Goal: Check status: Check status

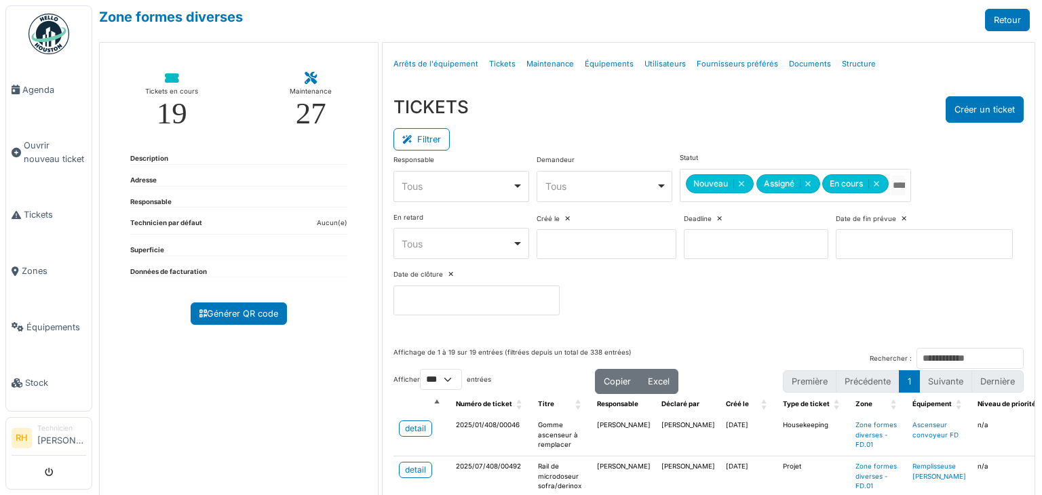
select select "***"
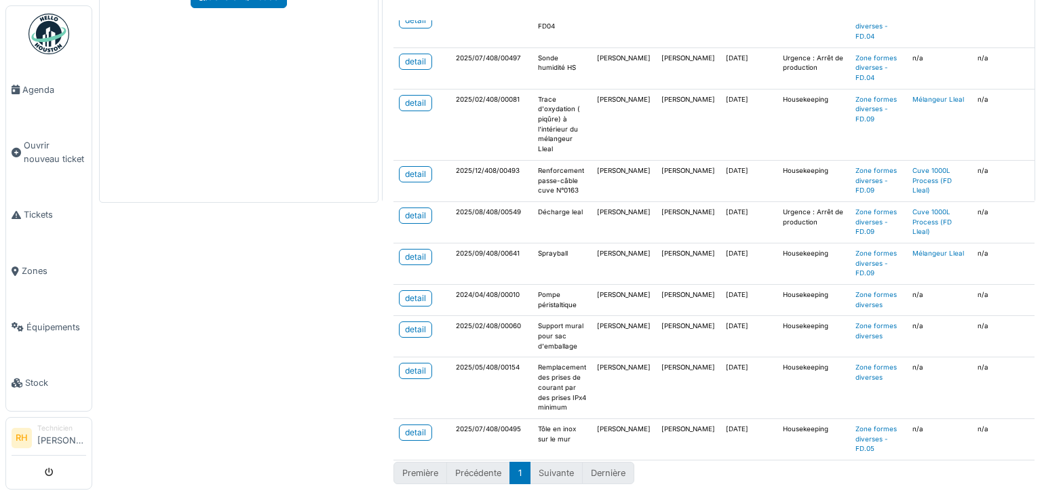
click at [310, 334] on div "Zone formes diverses Retour Tickets en cours 19 Maintenance 27 Description Adre…" at bounding box center [567, 247] width 950 height 495
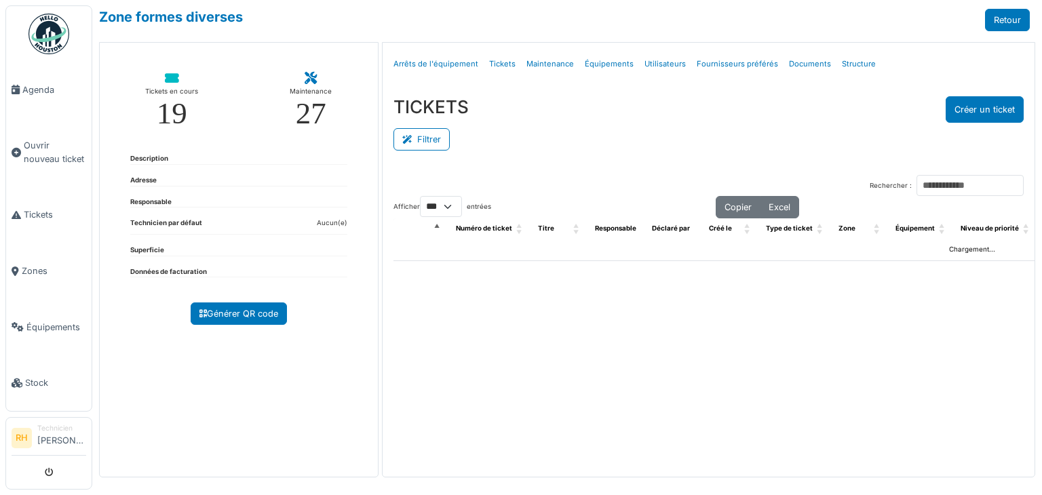
select select "***"
click at [434, 136] on button "Filtrer" at bounding box center [422, 139] width 56 height 22
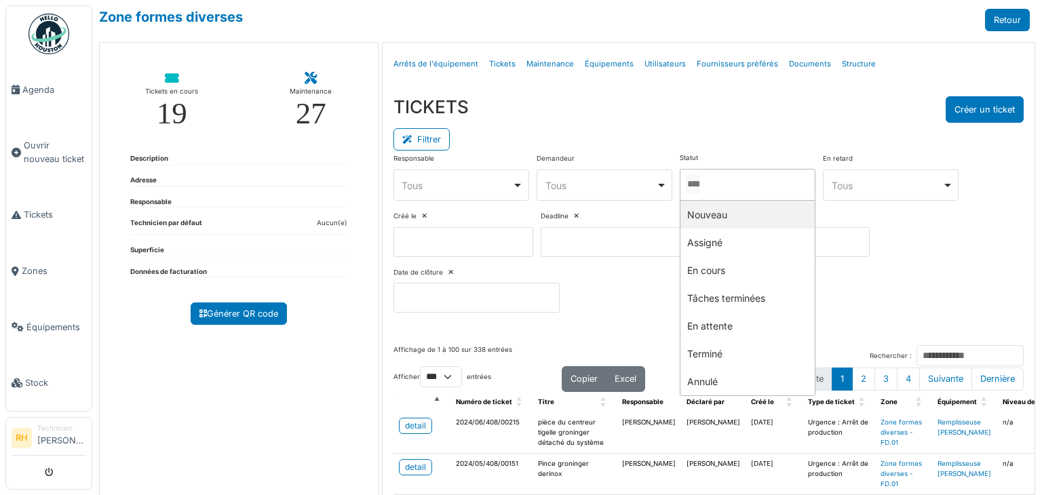
click at [700, 180] on input "Tous" at bounding box center [693, 184] width 14 height 20
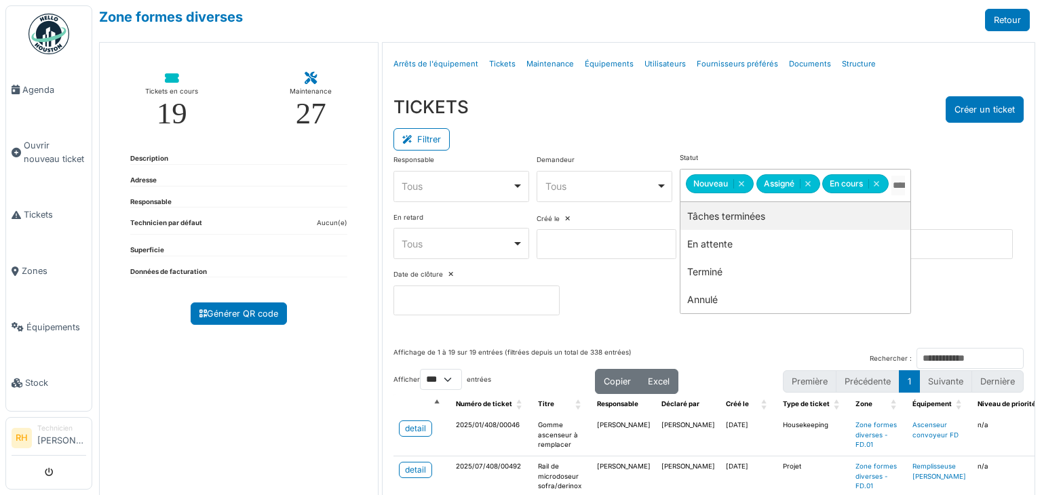
click at [723, 139] on div "Filtrer" at bounding box center [709, 138] width 631 height 31
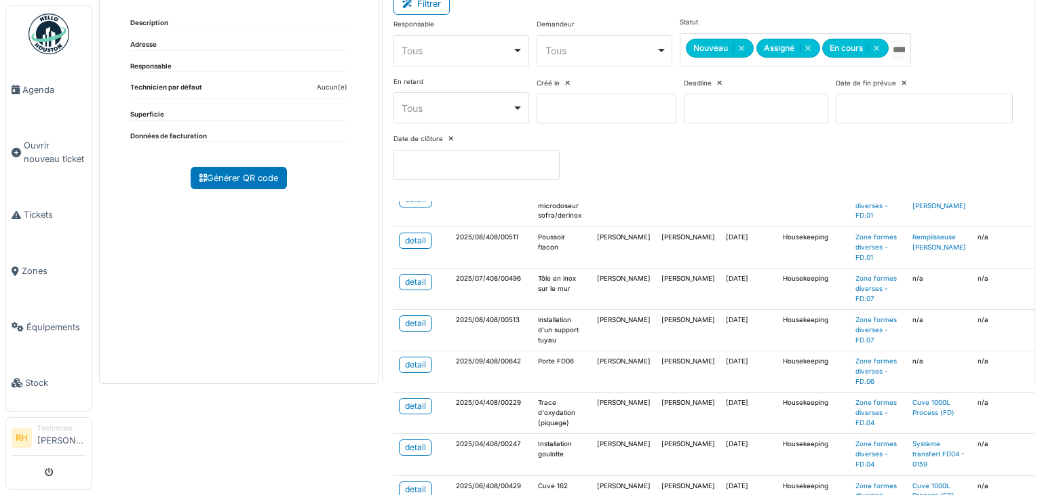
scroll to position [136, 0]
click at [422, 358] on div "detail" at bounding box center [415, 364] width 21 height 12
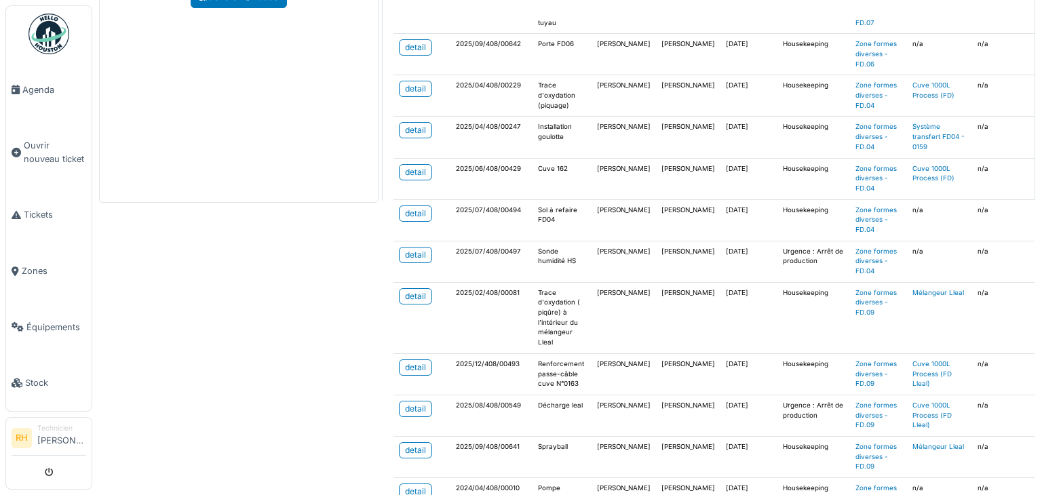
scroll to position [0, 0]
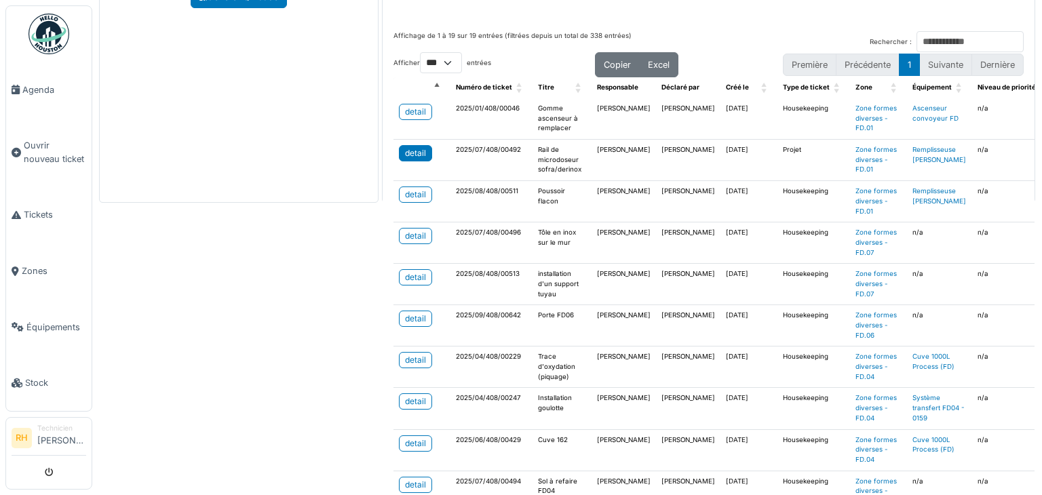
click at [406, 147] on div "detail" at bounding box center [415, 153] width 21 height 12
click at [415, 362] on div "detail" at bounding box center [415, 360] width 21 height 12
click at [413, 396] on div "detail" at bounding box center [415, 402] width 21 height 12
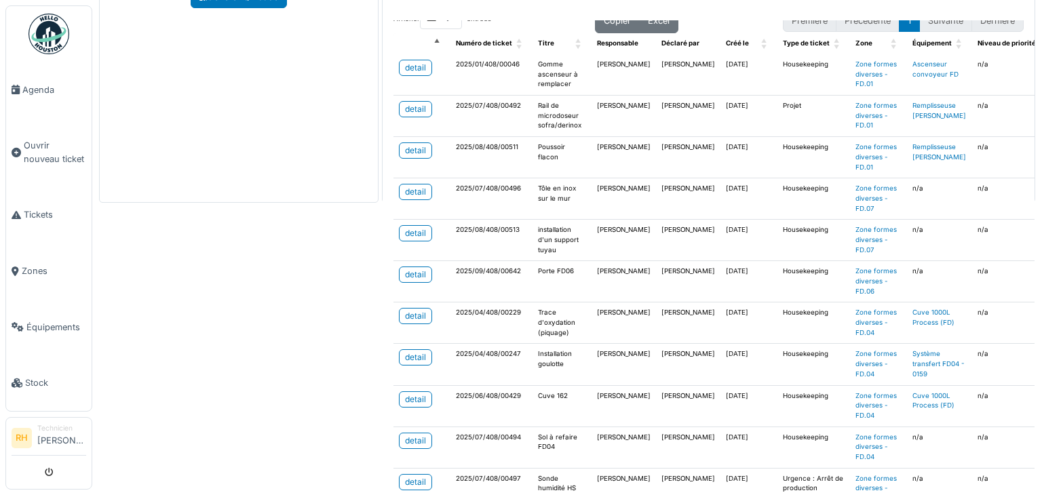
scroll to position [68, 0]
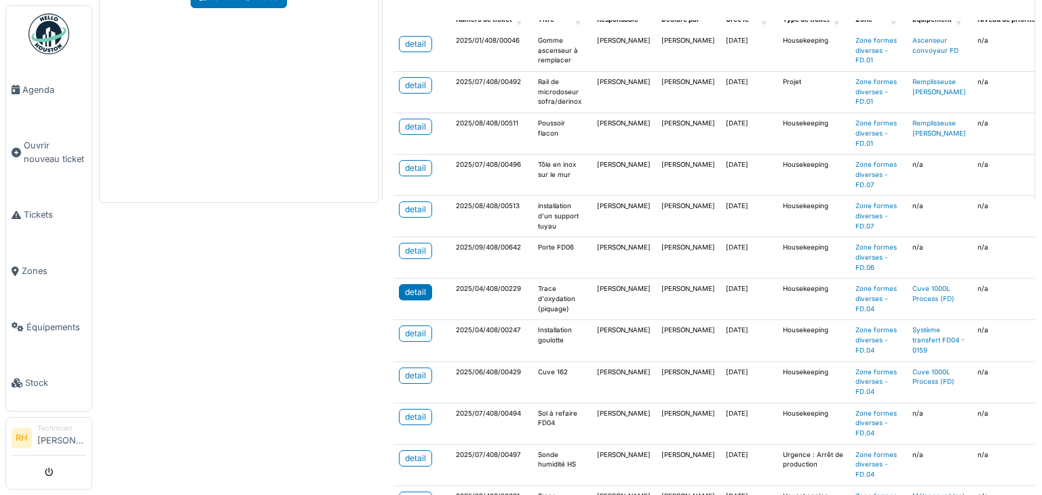
click at [409, 286] on div "detail" at bounding box center [415, 292] width 21 height 12
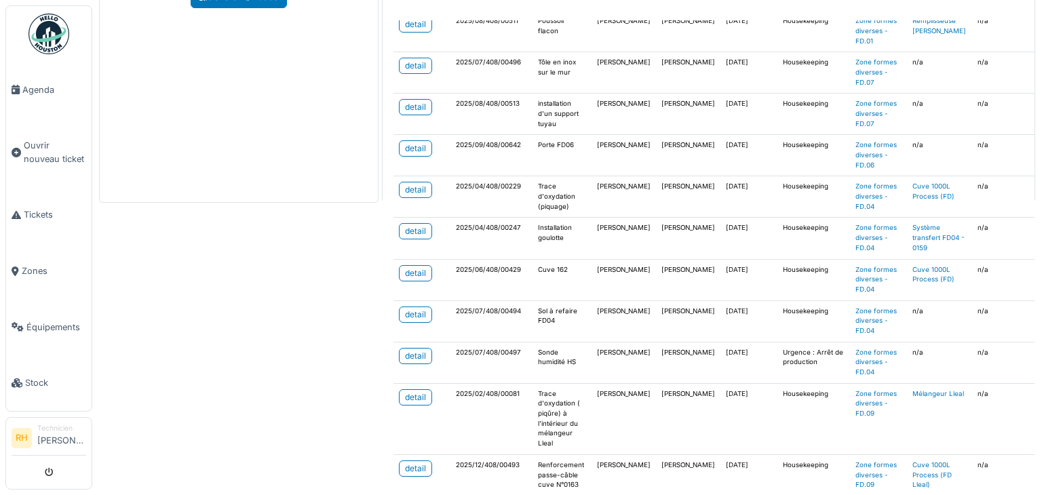
scroll to position [204, 0]
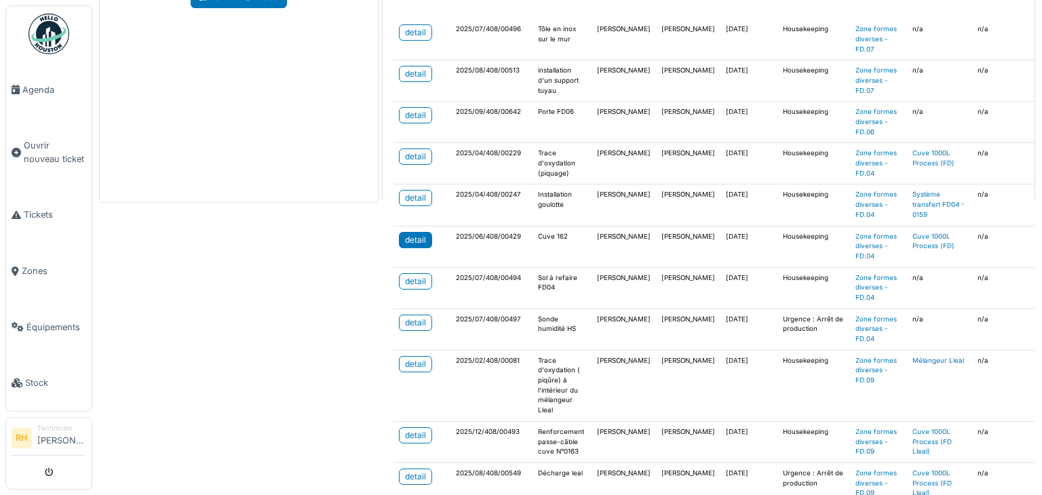
click at [423, 233] on link "detail" at bounding box center [415, 240] width 33 height 16
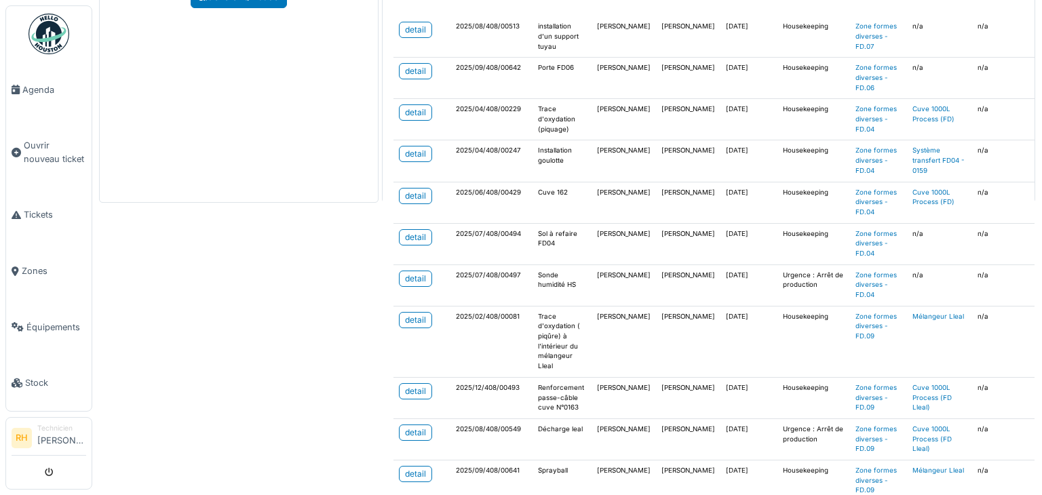
scroll to position [271, 0]
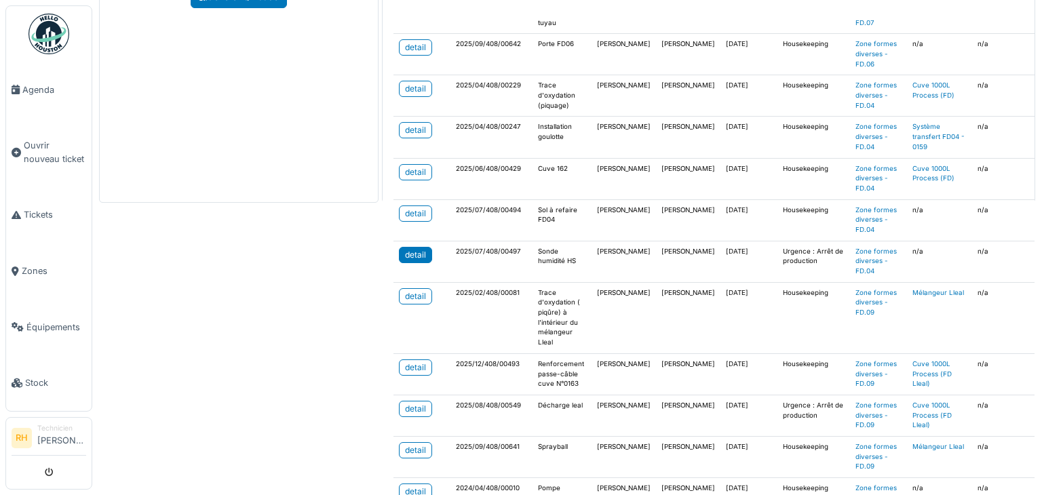
click at [407, 249] on div "detail" at bounding box center [415, 255] width 21 height 12
click at [405, 290] on div "detail" at bounding box center [415, 296] width 21 height 12
click at [424, 369] on link "detail" at bounding box center [415, 368] width 33 height 16
click at [422, 403] on div "detail" at bounding box center [415, 409] width 21 height 12
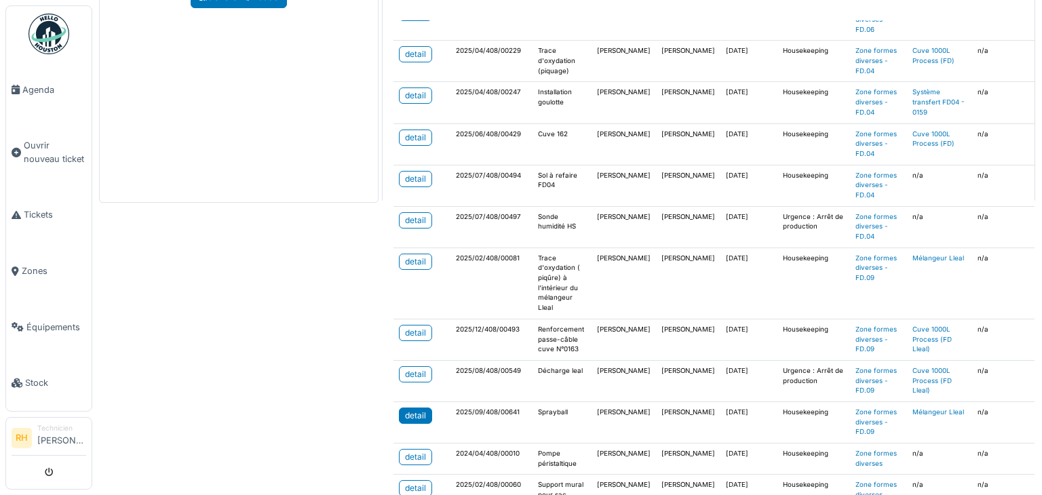
scroll to position [339, 0]
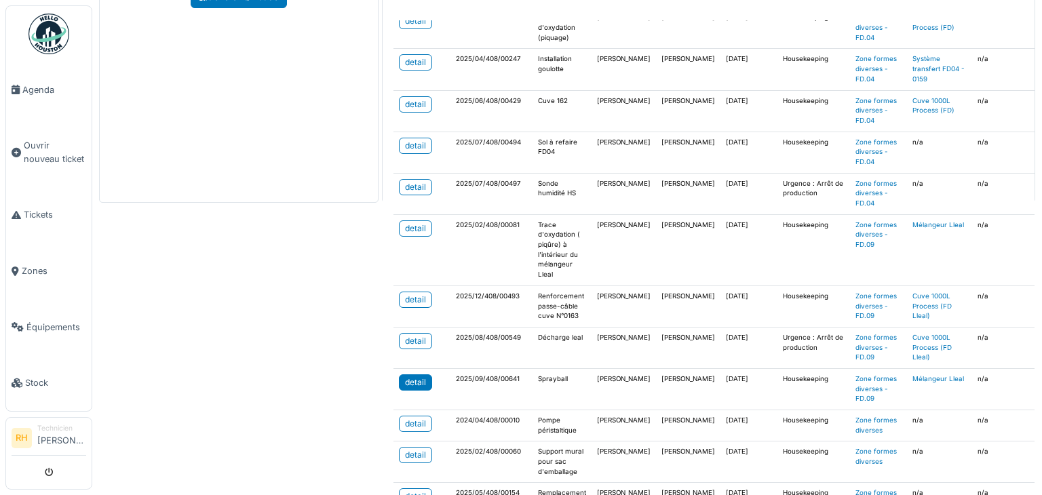
click at [413, 379] on div "detail" at bounding box center [415, 383] width 21 height 12
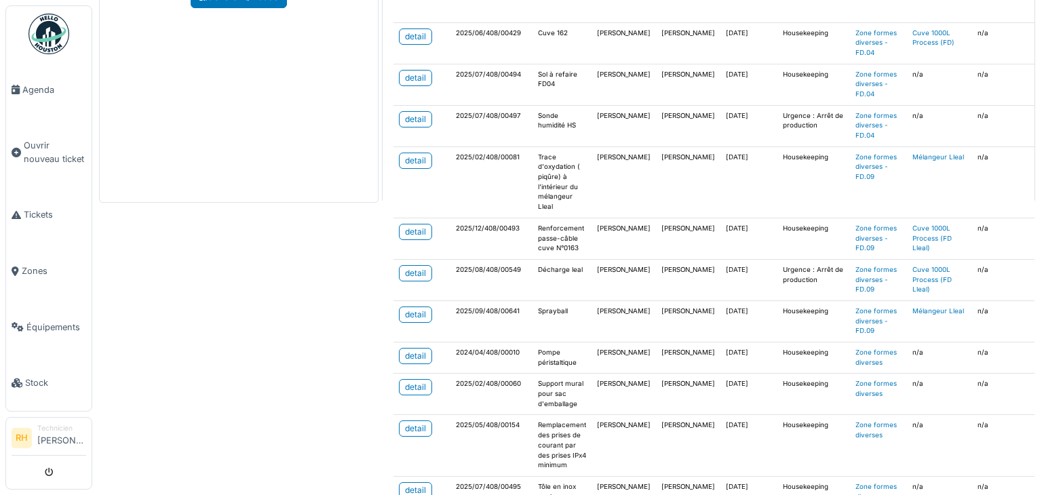
scroll to position [472, 0]
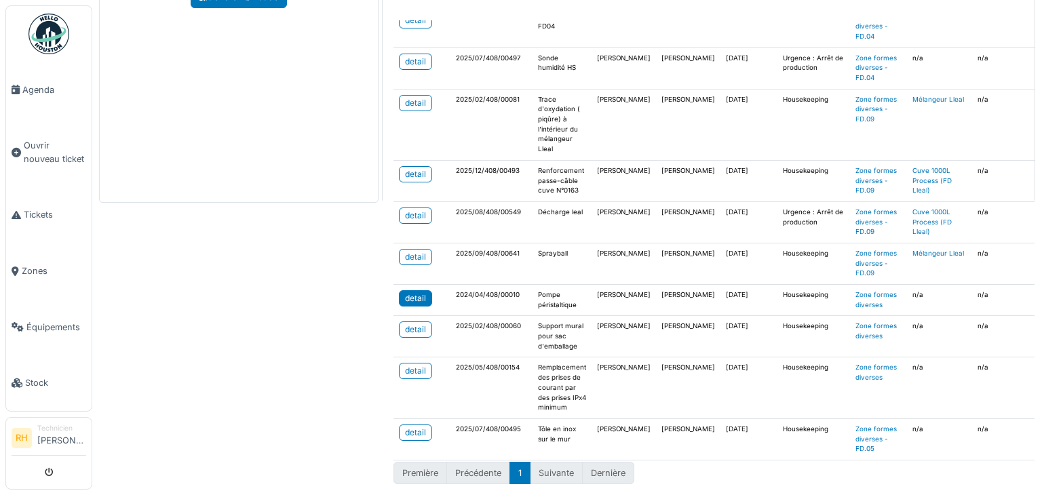
click at [413, 293] on div "detail" at bounding box center [415, 299] width 21 height 12
click at [405, 324] on div "detail" at bounding box center [415, 330] width 21 height 12
click at [415, 365] on div "detail" at bounding box center [415, 371] width 21 height 12
click at [411, 427] on div "detail" at bounding box center [415, 433] width 21 height 12
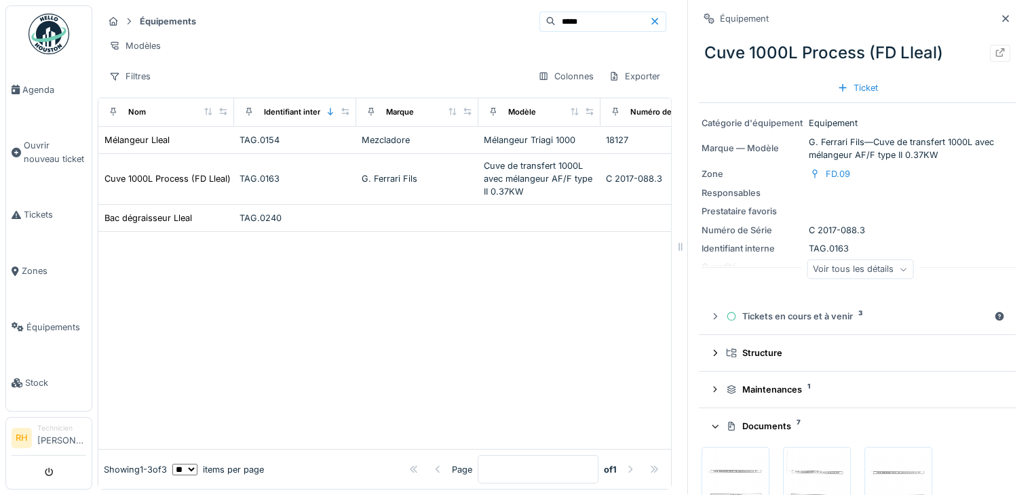
scroll to position [271, 0]
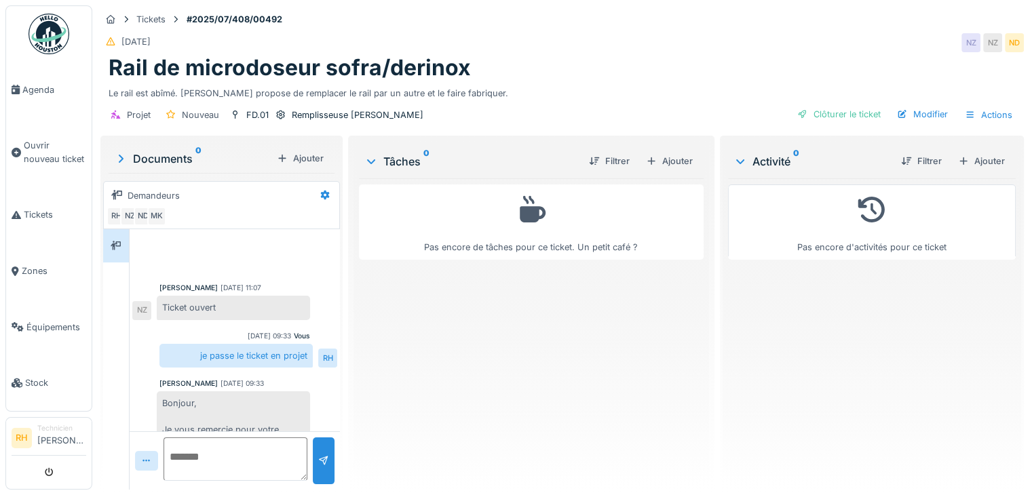
scroll to position [393, 0]
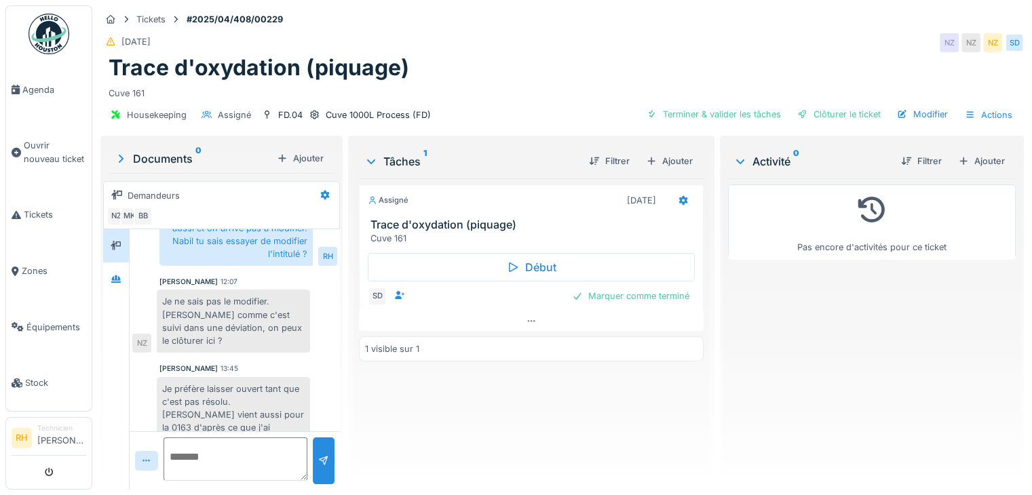
scroll to position [10, 0]
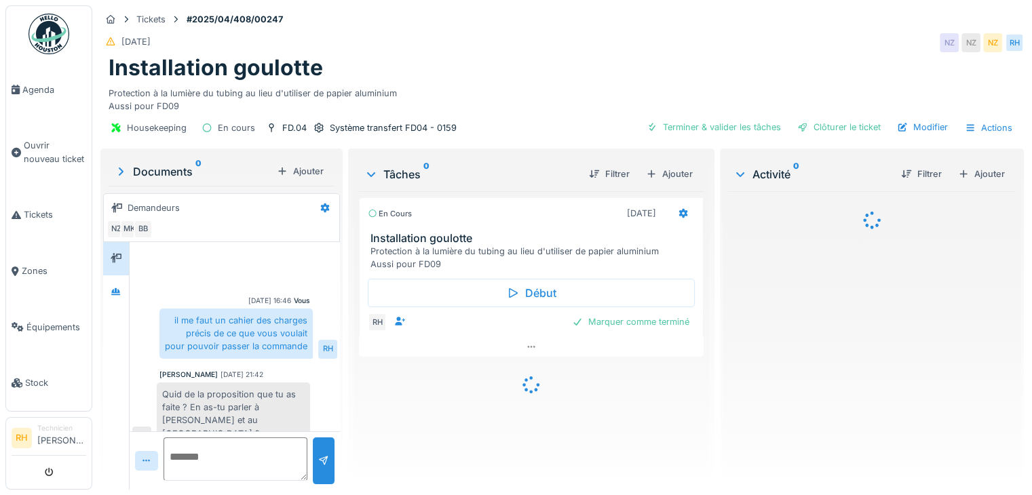
scroll to position [437, 0]
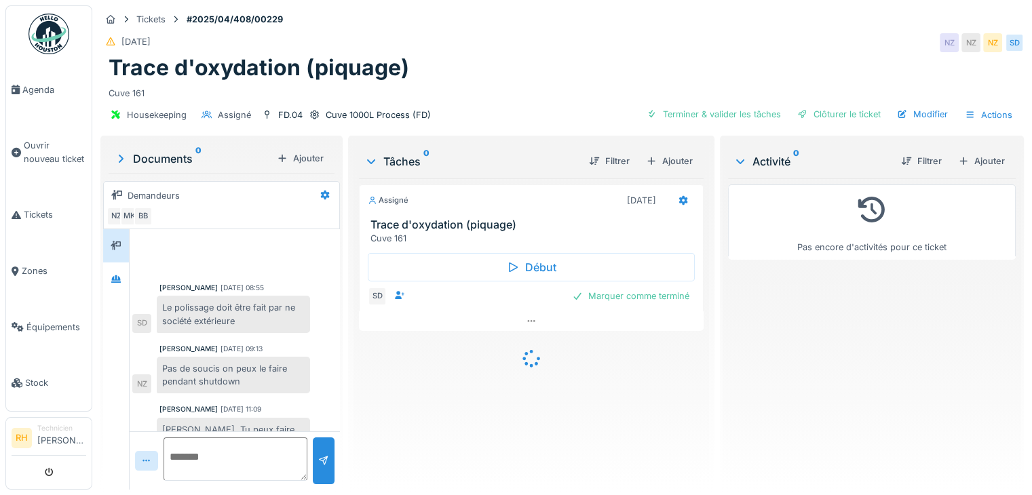
scroll to position [584, 0]
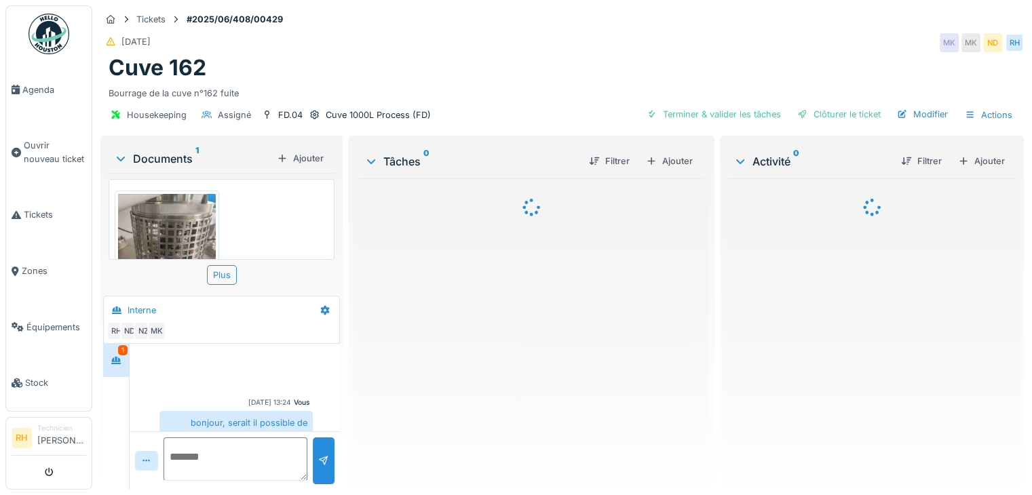
scroll to position [365, 0]
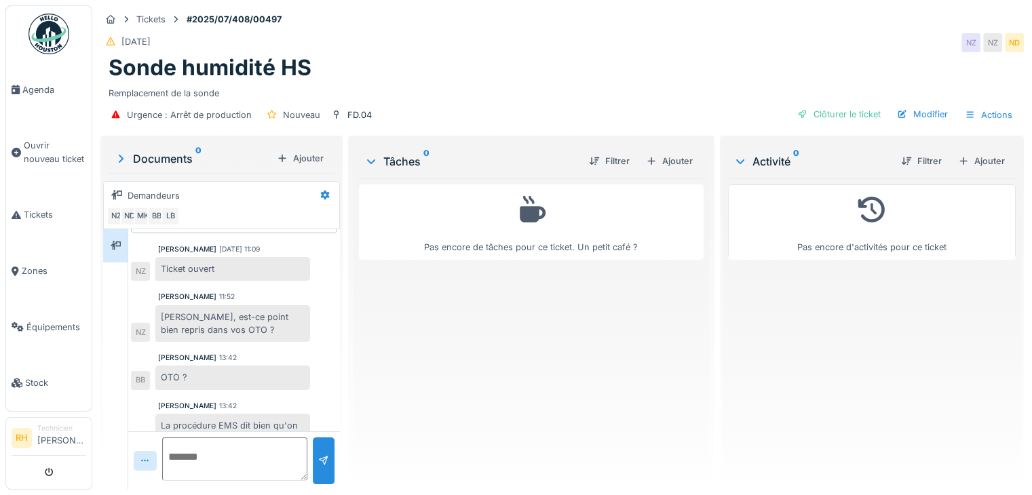
scroll to position [10, 0]
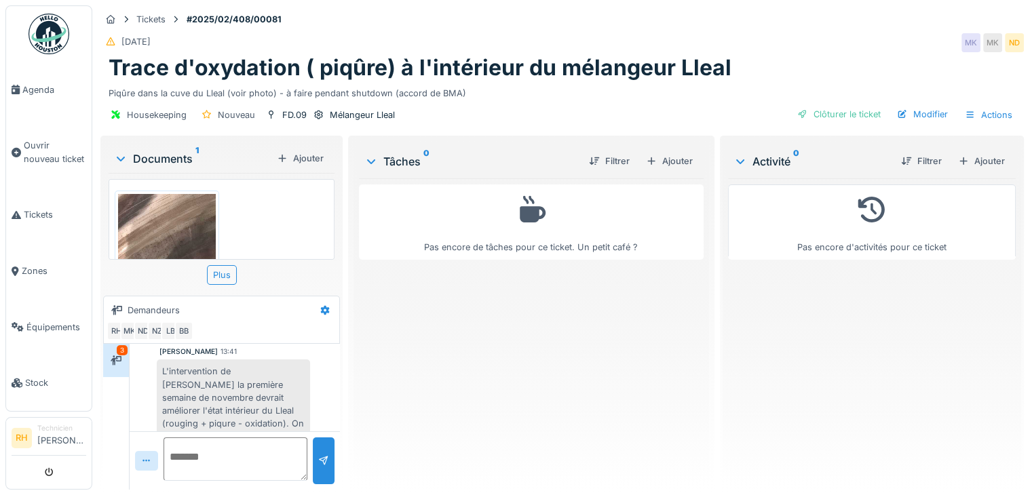
scroll to position [684, 0]
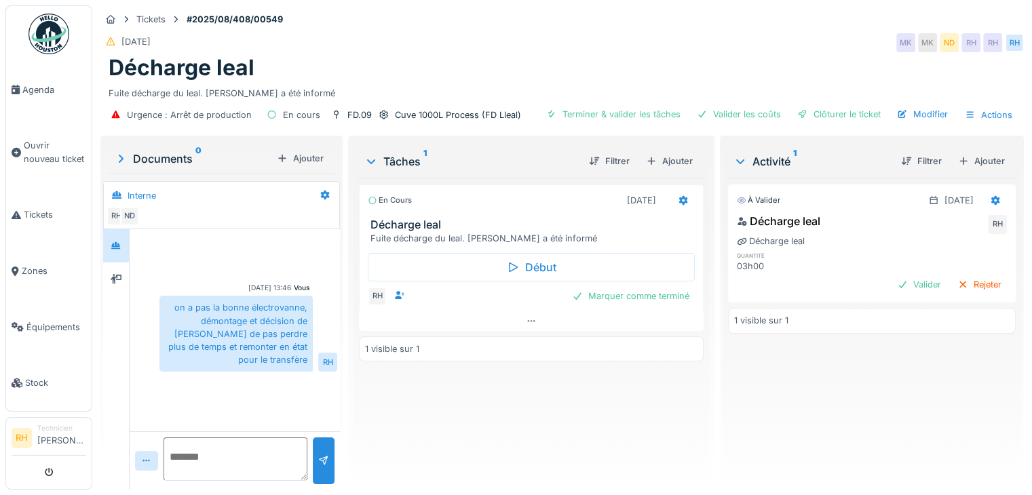
click at [246, 450] on textarea at bounding box center [236, 459] width 144 height 43
type textarea "**********"
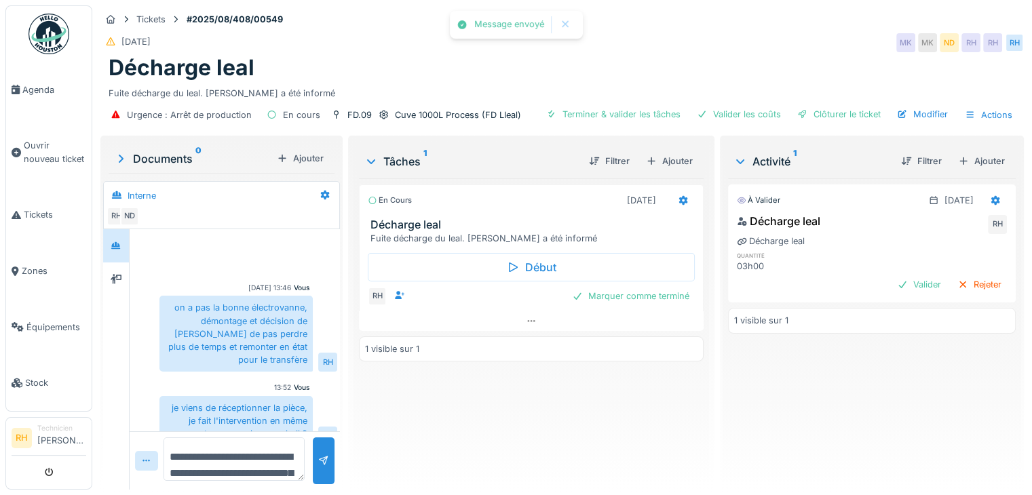
scroll to position [19, 0]
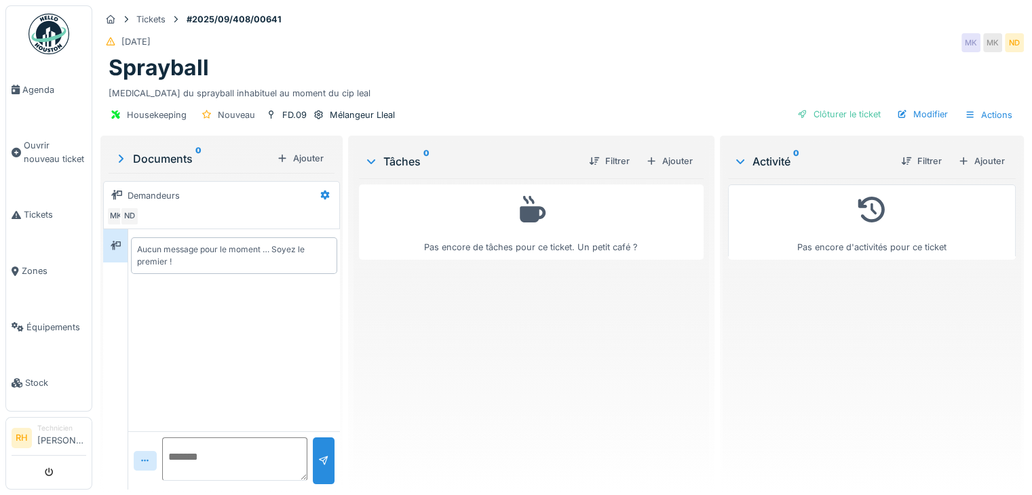
click at [209, 451] on textarea at bounding box center [234, 459] width 145 height 43
type textarea "**********"
click at [316, 447] on div at bounding box center [324, 461] width 22 height 47
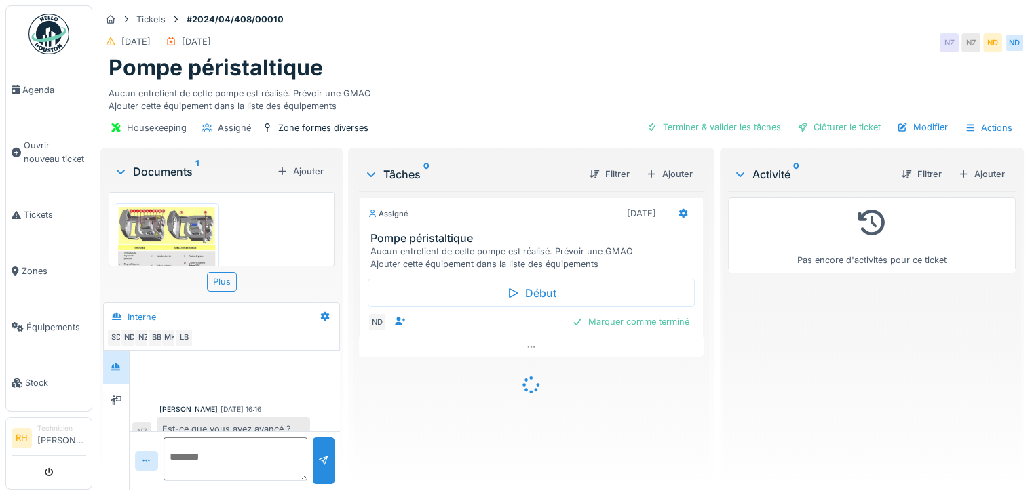
scroll to position [589, 0]
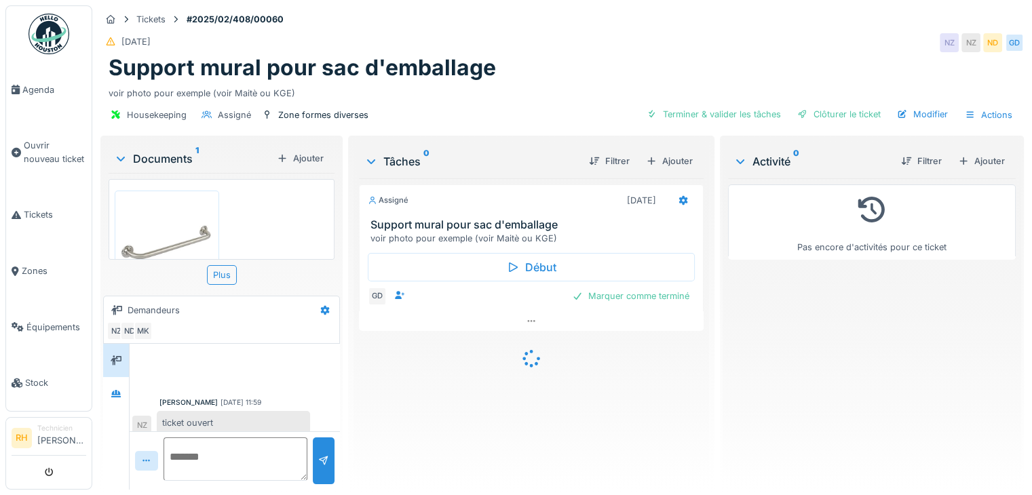
scroll to position [448, 0]
